Goal: Information Seeking & Learning: Check status

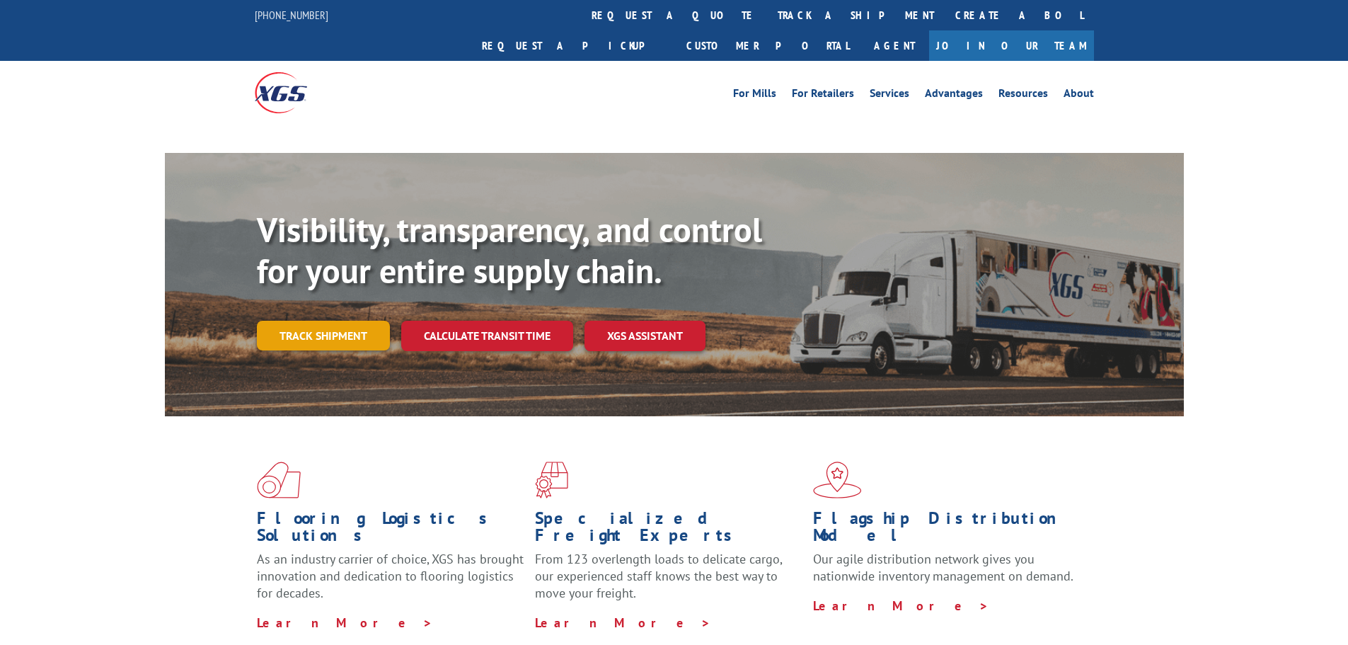
click at [294, 321] on link "Track shipment" at bounding box center [323, 336] width 133 height 30
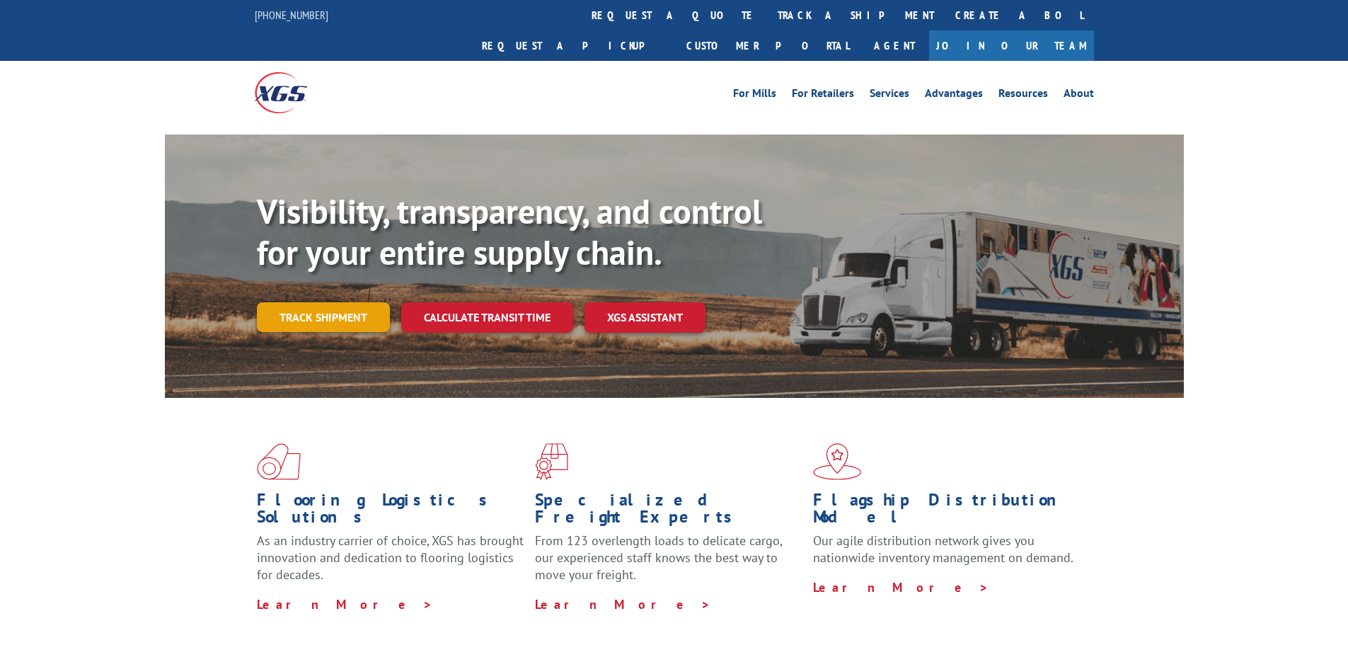
click at [323, 302] on link "Track shipment" at bounding box center [323, 317] width 133 height 30
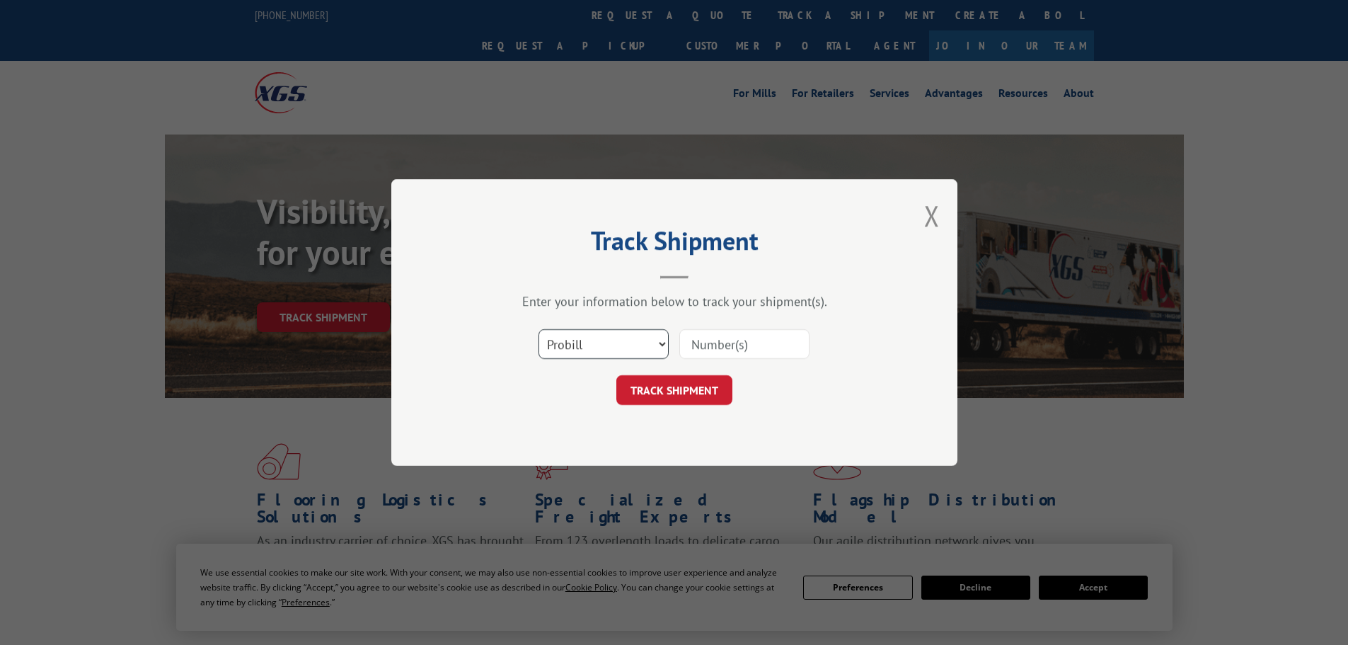
click at [604, 340] on select "Select category... Probill BOL PO" at bounding box center [604, 344] width 130 height 30
select select "bol"
click at [539, 329] on select "Select category... Probill BOL PO" at bounding box center [604, 344] width 130 height 30
click at [708, 338] on input at bounding box center [744, 344] width 130 height 30
paste input "6014303"
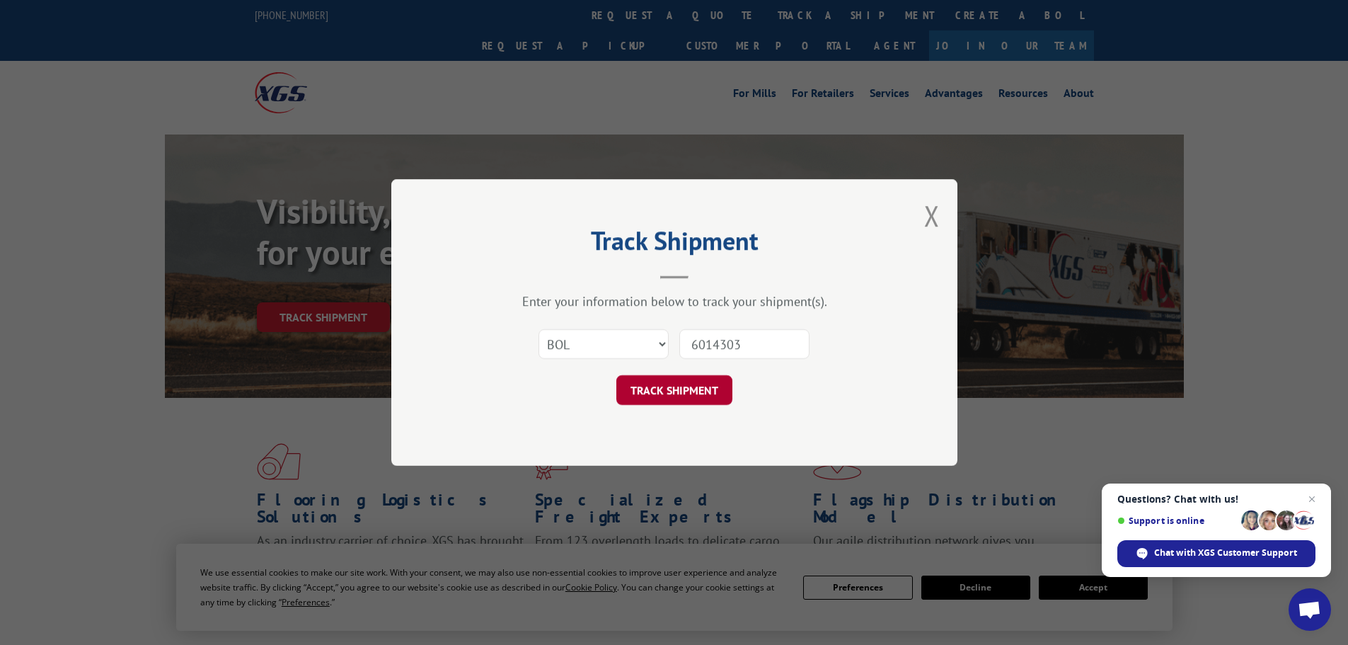
type input "6014303"
click at [671, 391] on button "TRACK SHIPMENT" at bounding box center [674, 390] width 116 height 30
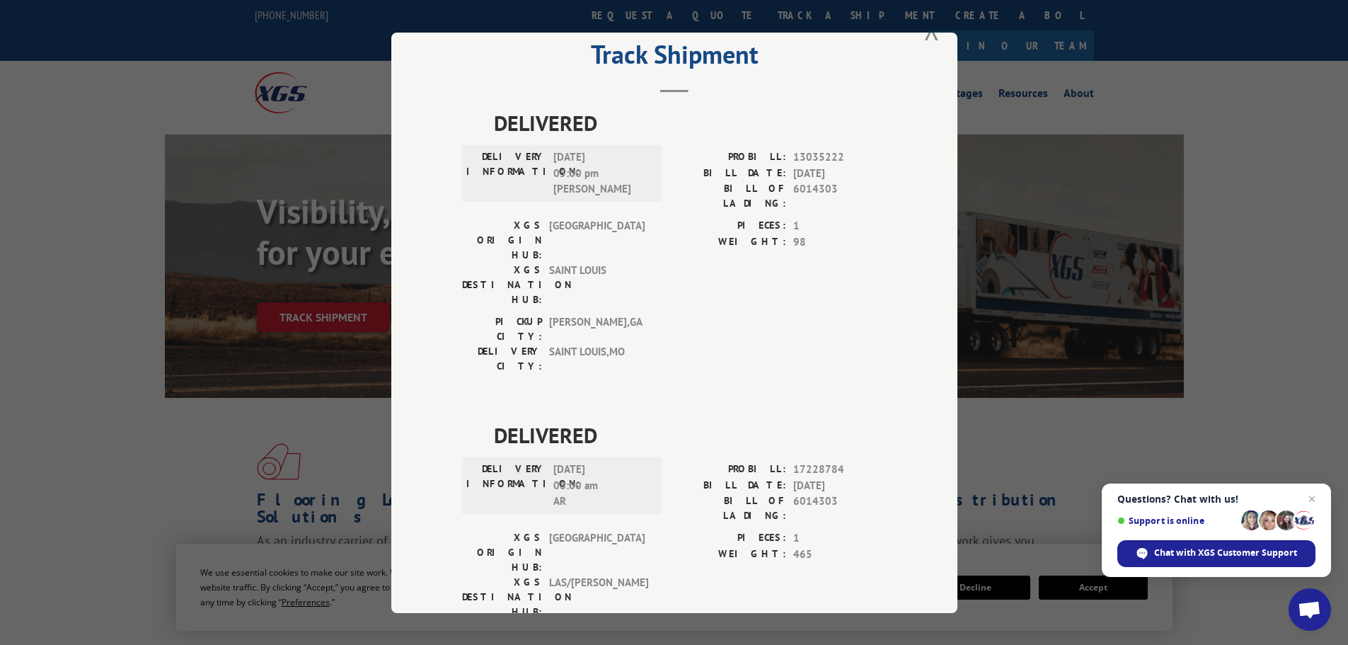
scroll to position [57, 0]
